Goal: Transaction & Acquisition: Purchase product/service

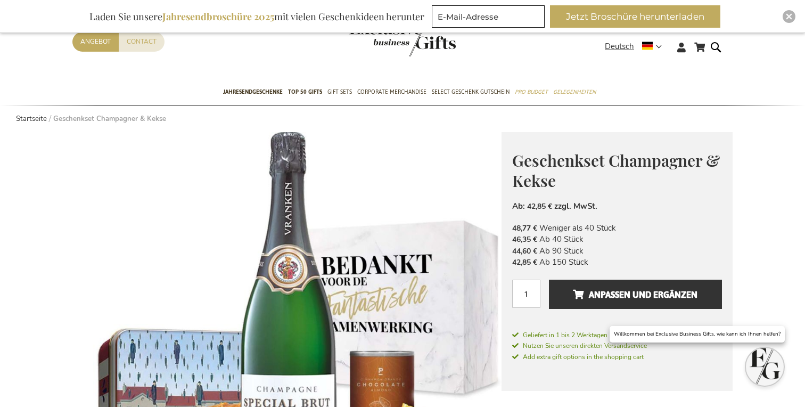
scroll to position [56, 0]
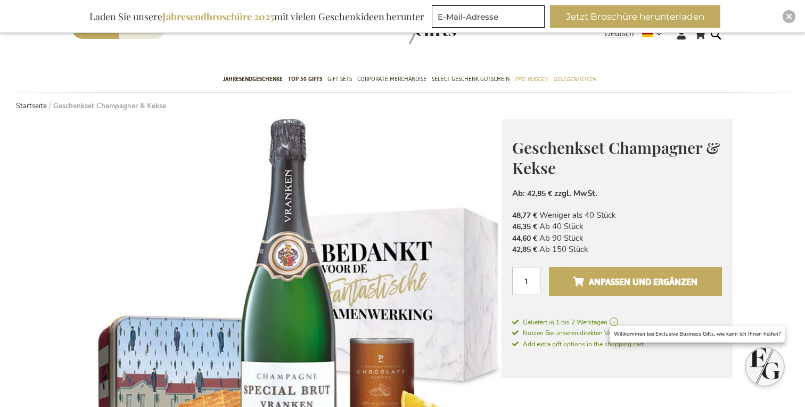
click at [584, 269] on button "Anpassen und ergänzen" at bounding box center [635, 281] width 173 height 29
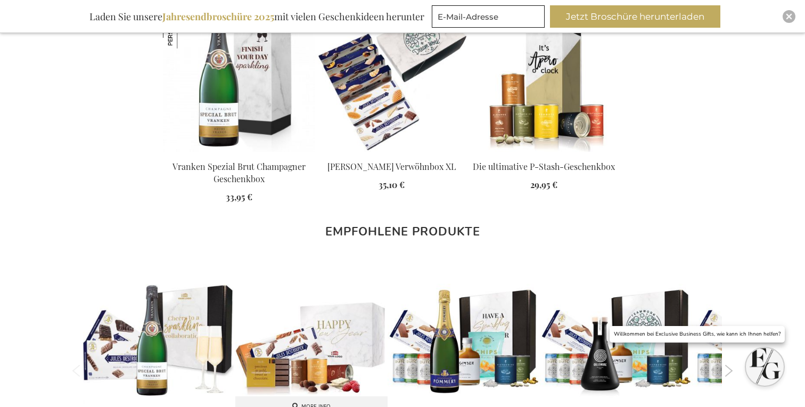
scroll to position [864, 0]
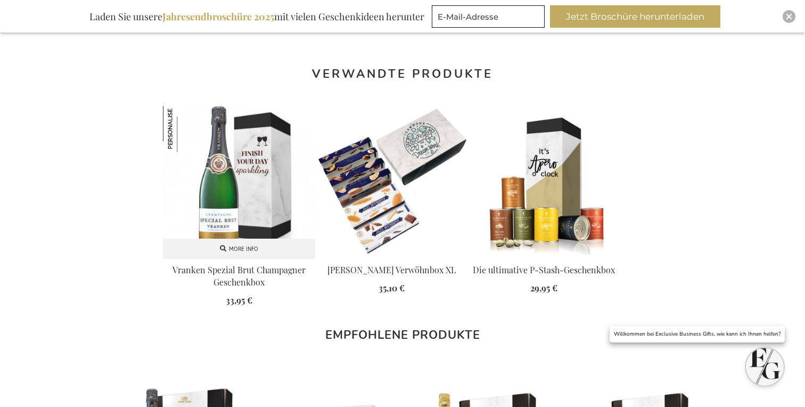
click at [249, 185] on img at bounding box center [239, 182] width 152 height 152
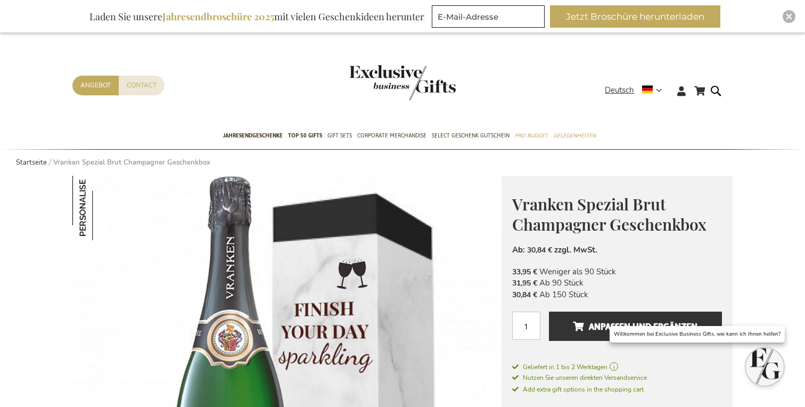
click at [392, 89] on img "store logo" at bounding box center [402, 82] width 106 height 35
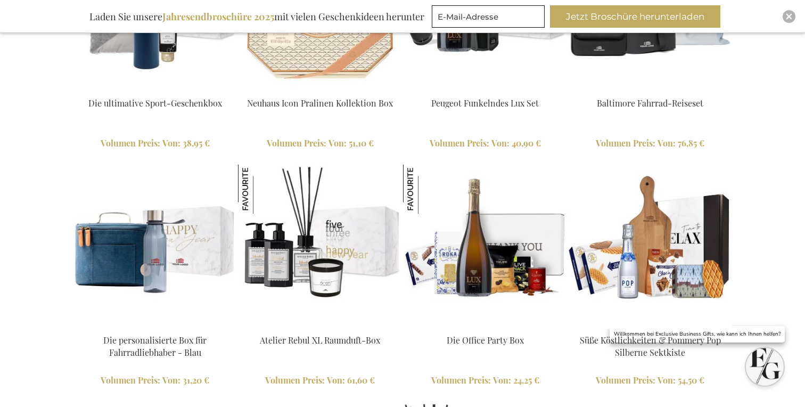
scroll to position [1225, 0]
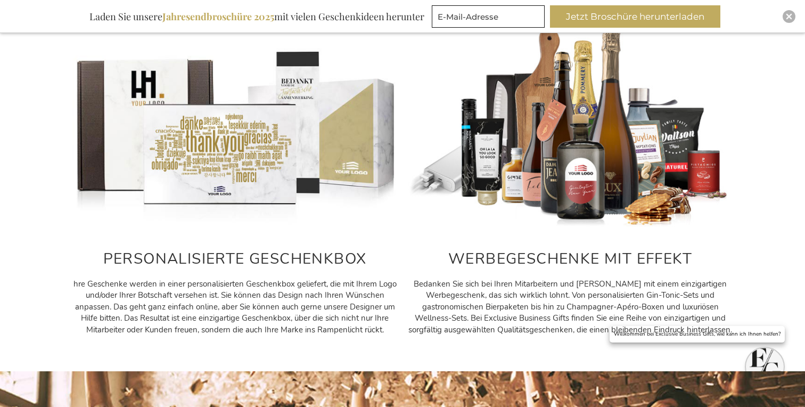
click at [205, 137] on img at bounding box center [234, 127] width 325 height 203
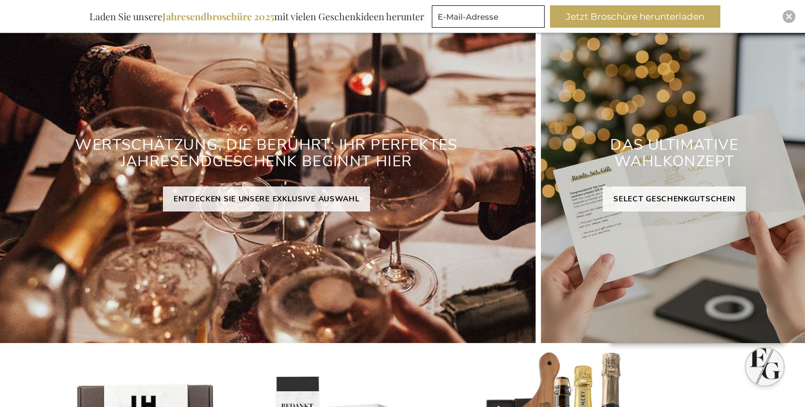
scroll to position [145, 0]
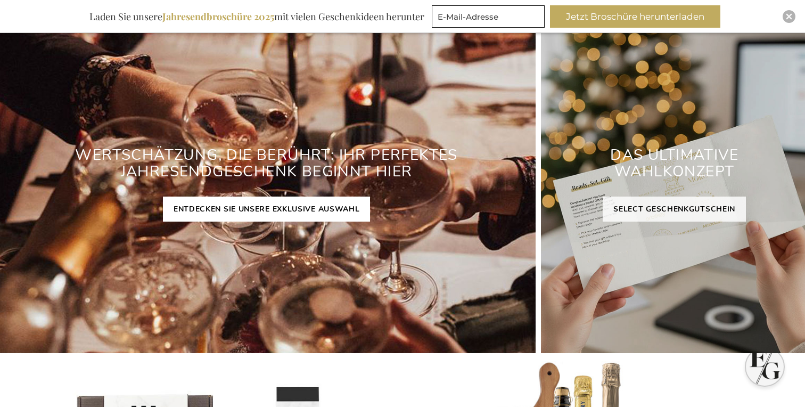
click at [227, 206] on link "ENTDECKEN SIE UNSERE EXKLUSIVE AUSWAHL" at bounding box center [267, 208] width 208 height 25
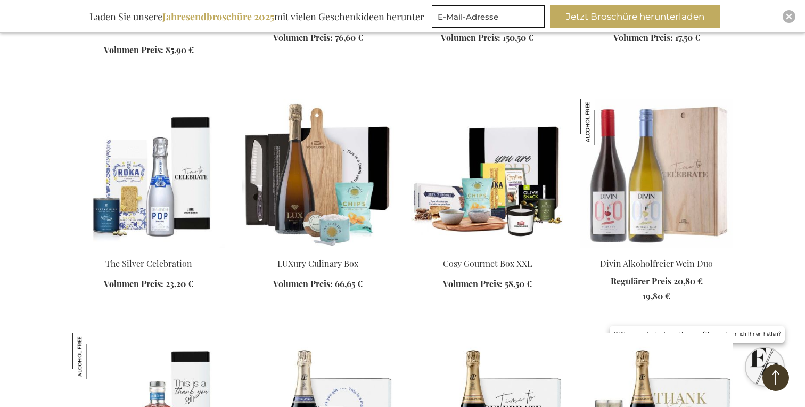
scroll to position [1186, 0]
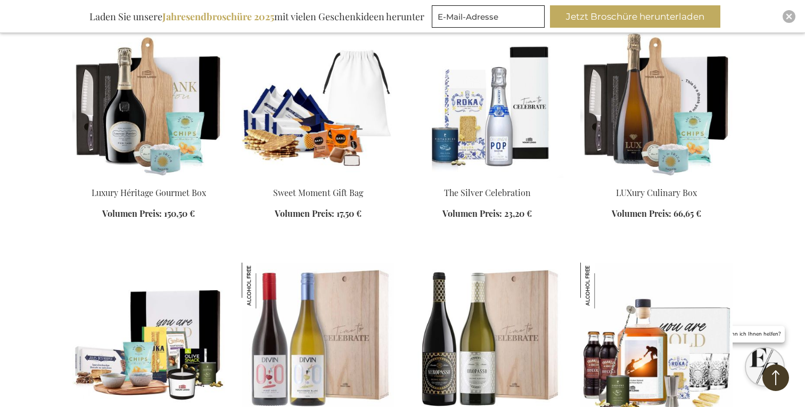
scroll to position [1738, 0]
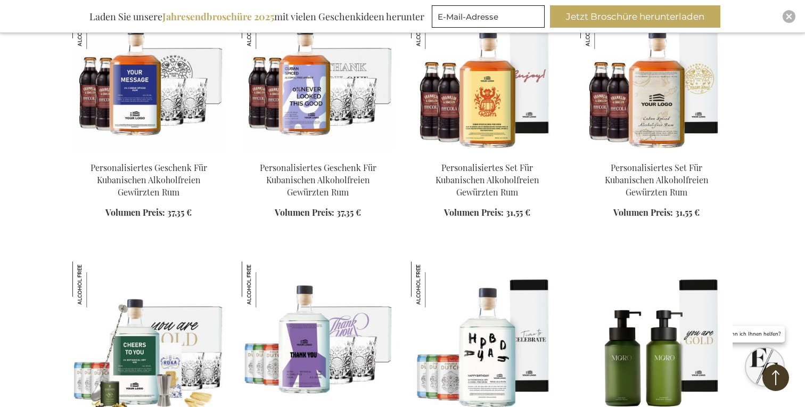
scroll to position [2627, 0]
